Goal: Transaction & Acquisition: Download file/media

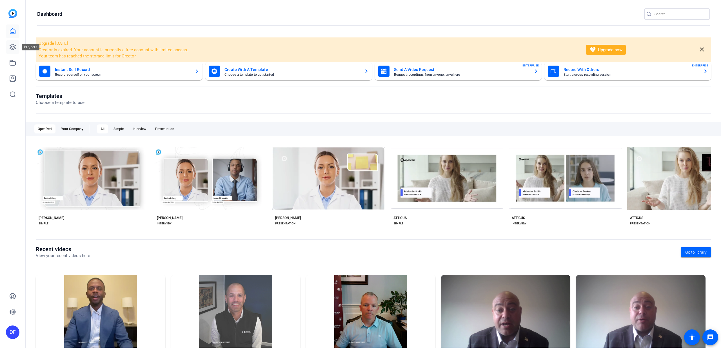
click at [9, 45] on icon at bounding box center [12, 47] width 7 height 7
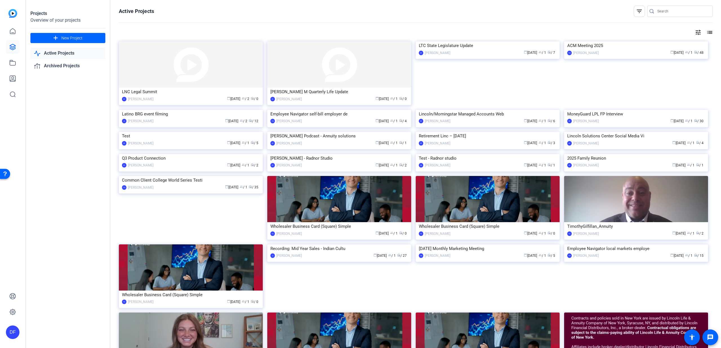
click at [682, 13] on input "Search" at bounding box center [682, 11] width 51 height 7
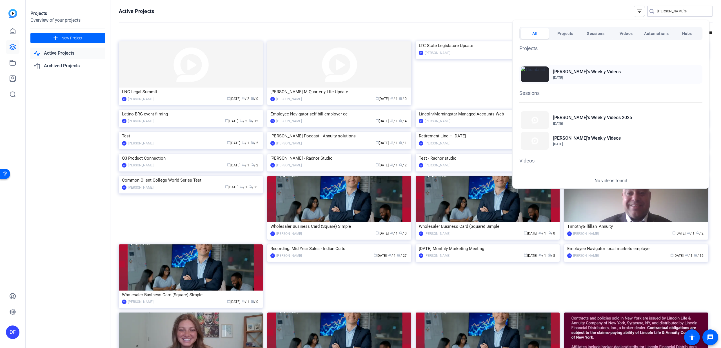
type input "tim's"
click at [593, 81] on div "Tim's Weekly Videos Apr 25, 2024" at bounding box center [610, 74] width 183 height 19
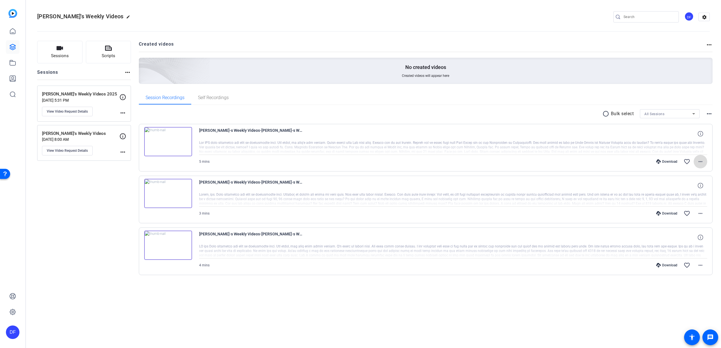
click at [702, 161] on mat-icon "more_horiz" at bounding box center [700, 161] width 7 height 7
click at [684, 187] on span "Download MP4" at bounding box center [686, 187] width 34 height 7
click at [605, 113] on mat-icon "radio_button_unchecked" at bounding box center [606, 113] width 8 height 7
click at [625, 115] on icon at bounding box center [625, 113] width 3 height 7
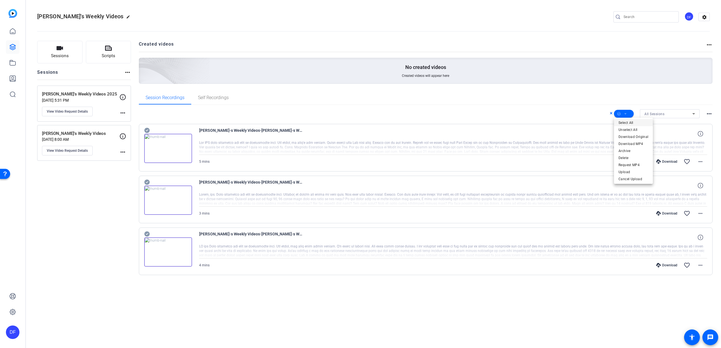
click at [627, 122] on span "Select All" at bounding box center [633, 122] width 30 height 7
click at [629, 150] on span "Archive" at bounding box center [633, 151] width 30 height 7
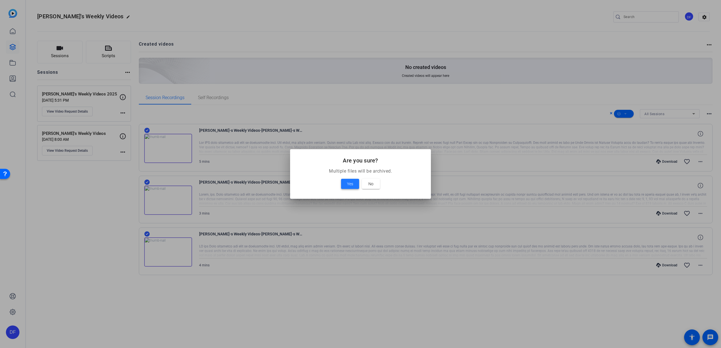
click at [342, 184] on span at bounding box center [350, 184] width 18 height 14
